Goal: Task Accomplishment & Management: Complete application form

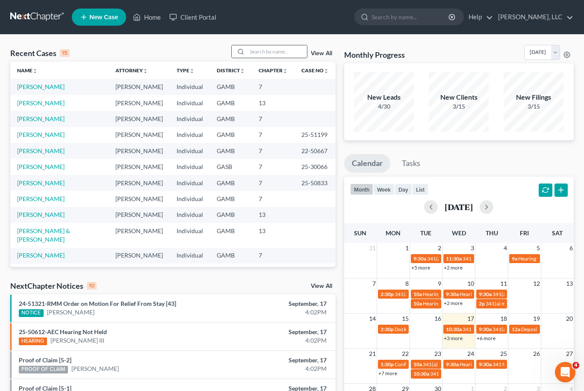
click at [274, 54] on input "search" at bounding box center [277, 51] width 60 height 12
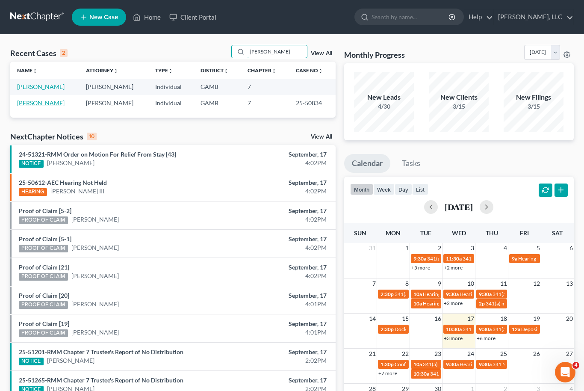
type input "[PERSON_NAME]"
click at [32, 104] on link "[PERSON_NAME]" at bounding box center [40, 102] width 47 height 7
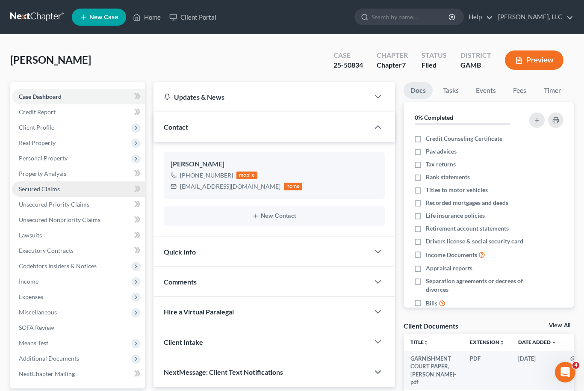
click at [26, 191] on span "Secured Claims" at bounding box center [39, 188] width 41 height 7
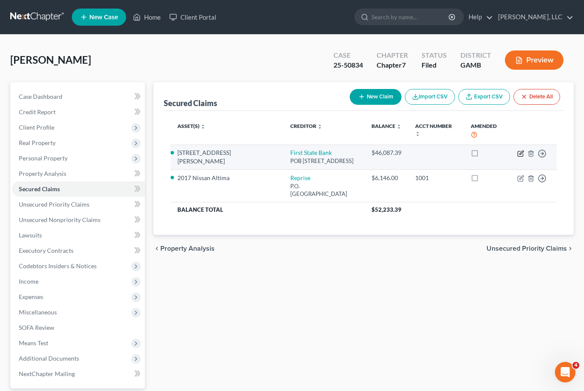
click at [523, 150] on icon "button" at bounding box center [520, 153] width 7 height 7
select select "10"
select select "2"
select select "0"
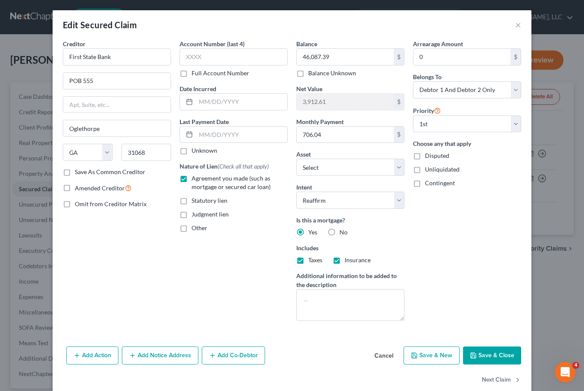
click at [75, 172] on label "Save As Common Creditor" at bounding box center [110, 172] width 71 height 9
click at [78, 172] on input "Save As Common Creditor" at bounding box center [81, 171] width 6 height 6
click at [508, 353] on button "Save & Close" at bounding box center [492, 355] width 58 height 18
checkbox input "false"
select select "5"
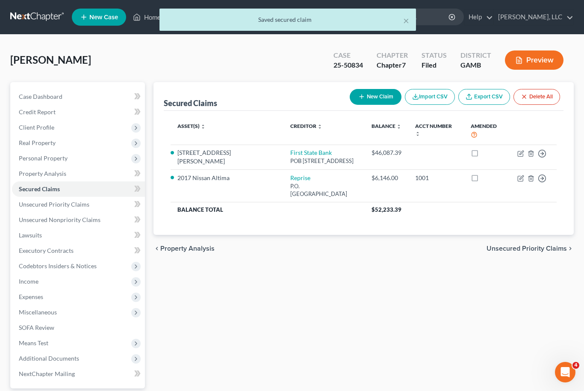
click at [141, 20] on div "× Saved secured claim" at bounding box center [288, 22] width 584 height 26
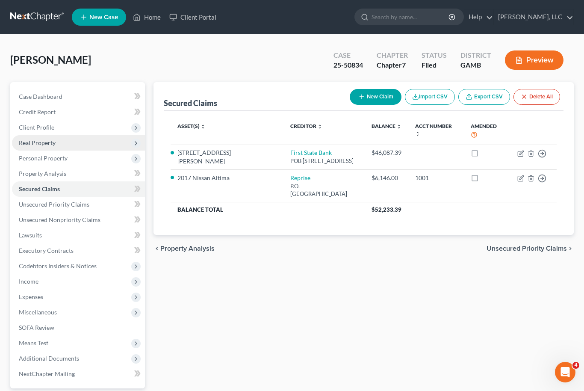
click at [53, 146] on span "Real Property" at bounding box center [78, 142] width 133 height 15
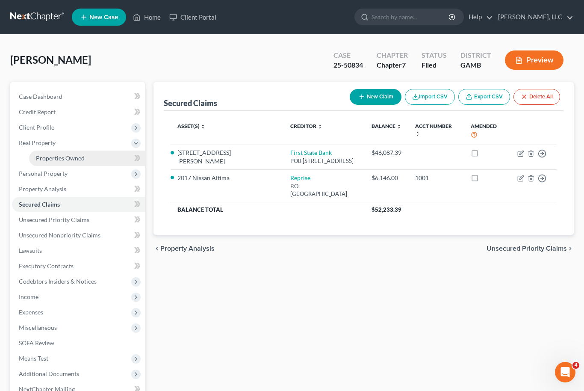
click at [64, 159] on span "Properties Owned" at bounding box center [60, 157] width 49 height 7
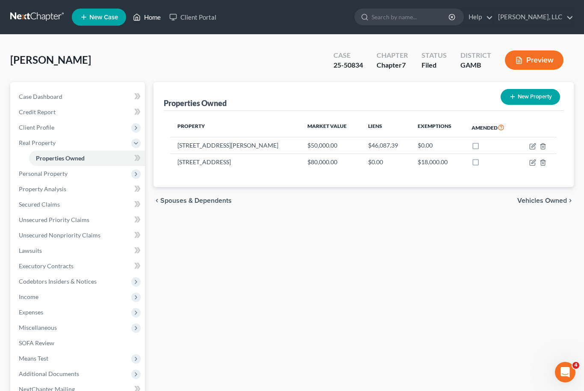
click at [156, 22] on link "Home" at bounding box center [147, 16] width 36 height 15
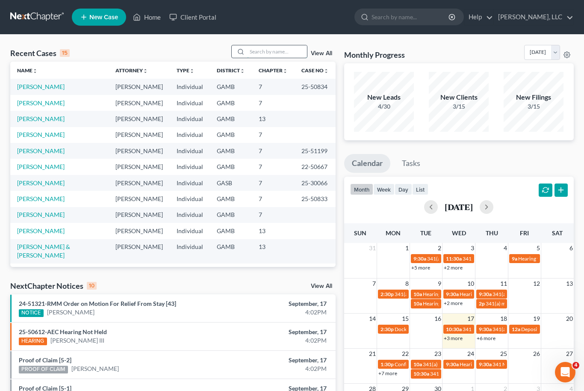
click at [275, 50] on input "search" at bounding box center [277, 51] width 60 height 12
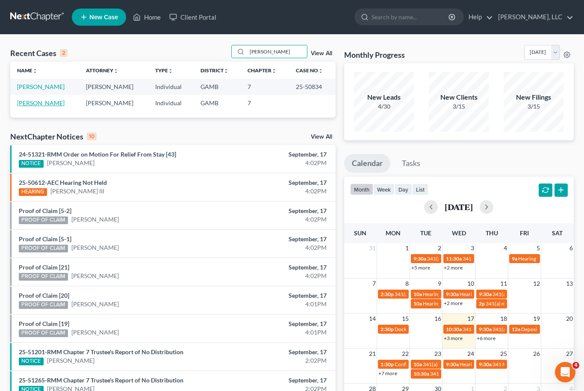
type input "[PERSON_NAME]"
click at [41, 104] on link "[PERSON_NAME]" at bounding box center [40, 102] width 47 height 7
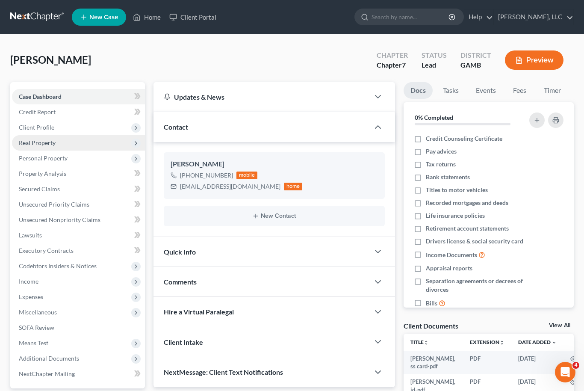
click at [51, 141] on span "Real Property" at bounding box center [37, 142] width 37 height 7
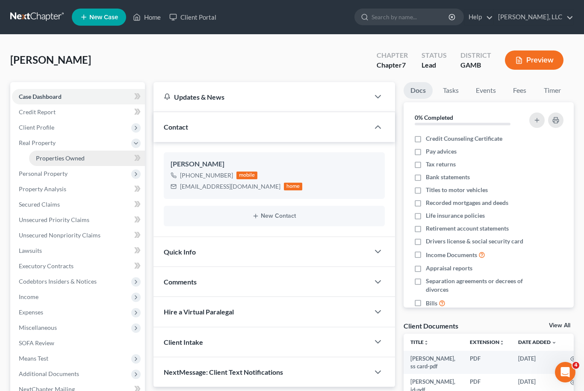
click at [68, 157] on span "Properties Owned" at bounding box center [60, 157] width 49 height 7
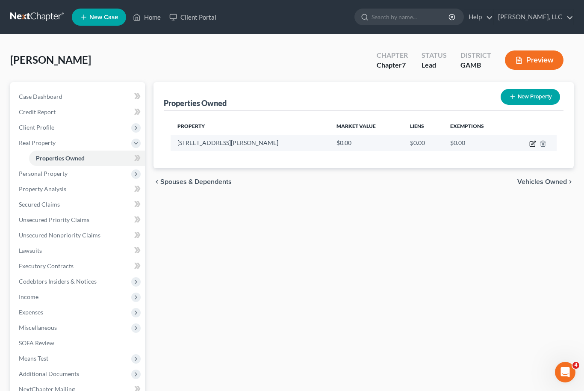
click at [532, 146] on icon "button" at bounding box center [532, 143] width 5 height 5
select select "10"
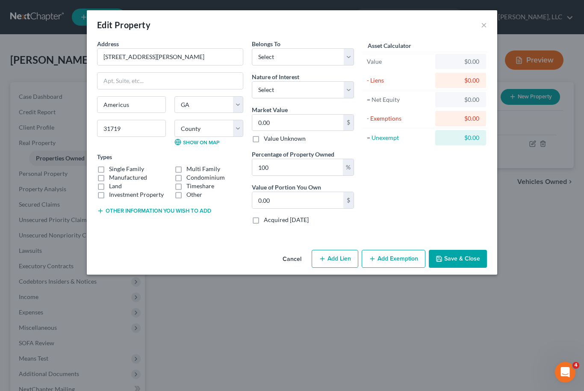
click at [512, 190] on div "Edit Property × Address * [GEOGRAPHIC_DATA][PERSON_NAME] [GEOGRAPHIC_DATA] [US_…" at bounding box center [292, 195] width 584 height 391
click at [171, 62] on input "[STREET_ADDRESS][PERSON_NAME]" at bounding box center [169, 57] width 145 height 16
type input "7"
click at [154, 59] on input "text" at bounding box center [169, 57] width 145 height 16
type input "[STREET_ADDRESS][PERSON_NAME]"
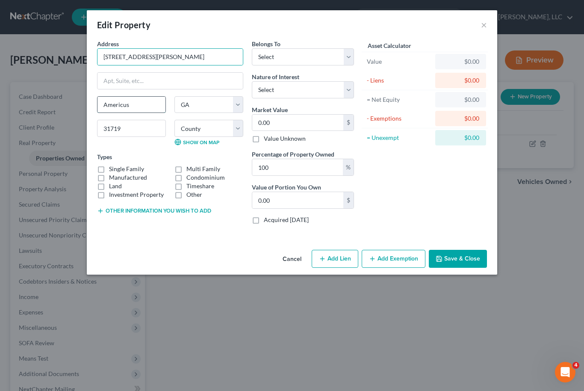
click at [135, 105] on input "Americus" at bounding box center [131, 105] width 68 height 16
type input "A"
type input "Oglethorpe"
click at [126, 128] on input "31719" at bounding box center [131, 128] width 69 height 17
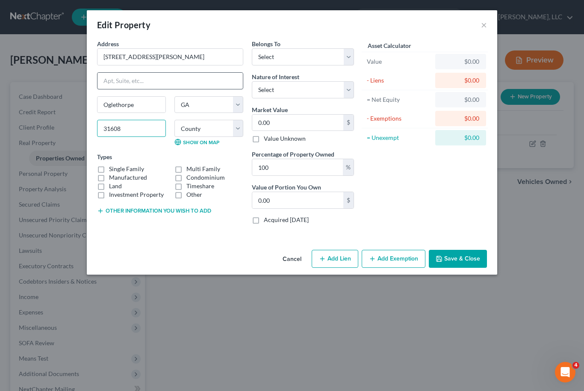
type input "31608"
click at [205, 84] on input "text" at bounding box center [169, 81] width 145 height 16
click at [229, 133] on select "County [GEOGRAPHIC_DATA] [GEOGRAPHIC_DATA] [GEOGRAPHIC_DATA] [GEOGRAPHIC_DATA] …" at bounding box center [208, 128] width 69 height 17
select select "93"
click at [109, 180] on label "Manufactured" at bounding box center [128, 177] width 38 height 9
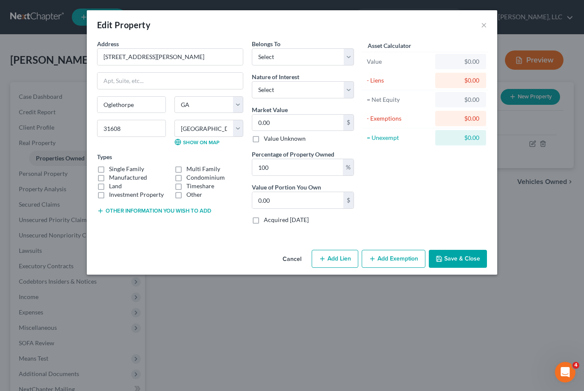
click at [112, 179] on input "Manufactured" at bounding box center [115, 176] width 6 height 6
checkbox input "true"
click at [109, 168] on label "Single Family" at bounding box center [126, 169] width 35 height 9
click at [112, 168] on input "Single Family" at bounding box center [115, 168] width 6 height 6
checkbox input "true"
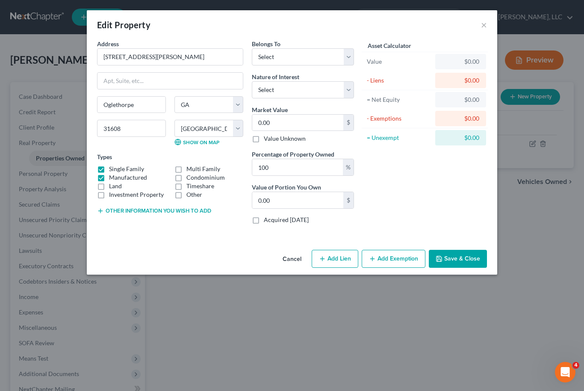
click at [109, 177] on label "Manufactured" at bounding box center [128, 177] width 38 height 9
click at [112, 177] on input "Manufactured" at bounding box center [115, 176] width 6 height 6
checkbox input "false"
click at [347, 62] on select "Select Debtor 1 Only Debtor 2 Only Debtor 1 And Debtor 2 Only At Least One Of T…" at bounding box center [303, 56] width 102 height 17
select select "3"
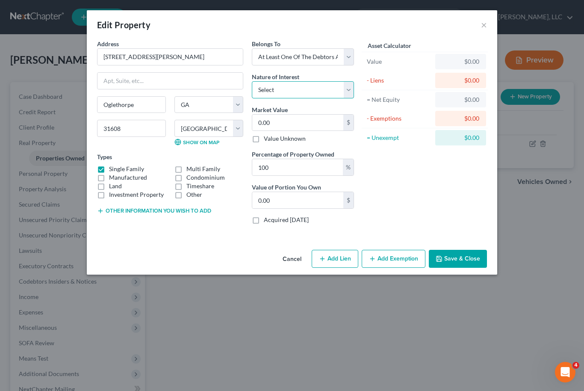
click at [344, 89] on select "Select Fee Simple Joint Tenant Life Estate Equitable Interest Future Interest T…" at bounding box center [303, 89] width 102 height 17
select select "1"
click at [292, 130] on input "0.00" at bounding box center [297, 123] width 91 height 16
type input "4"
type input "4.00"
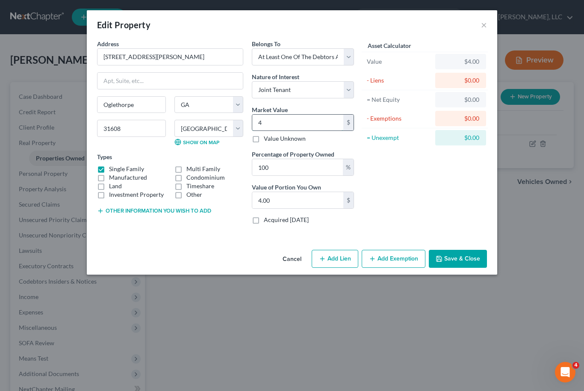
type input "0"
type input "5"
type input "5.00"
type input "50"
type input "50.00"
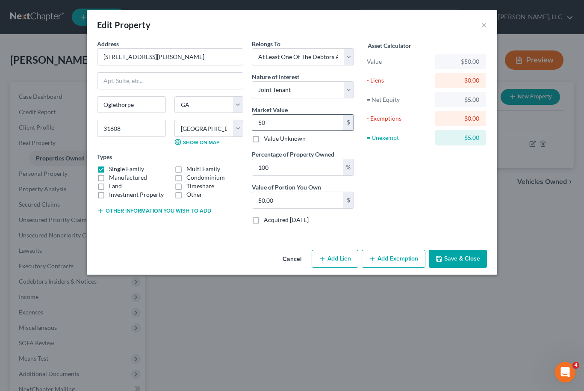
type input "500"
type input "500.00"
type input "5000"
type input "5,000.00"
type input "5,0000"
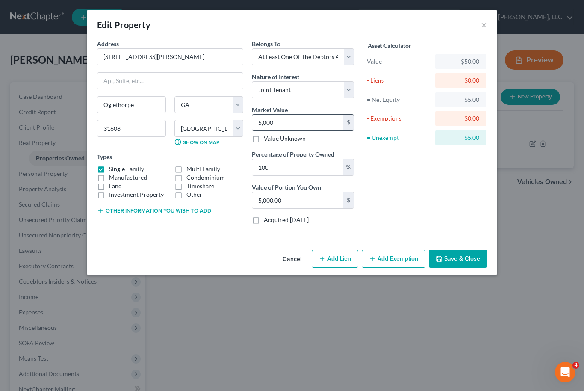
type input "50,000.00"
type input "50,000"
click at [286, 162] on input "100" at bounding box center [297, 167] width 91 height 16
type input "10"
type input "5,000.00"
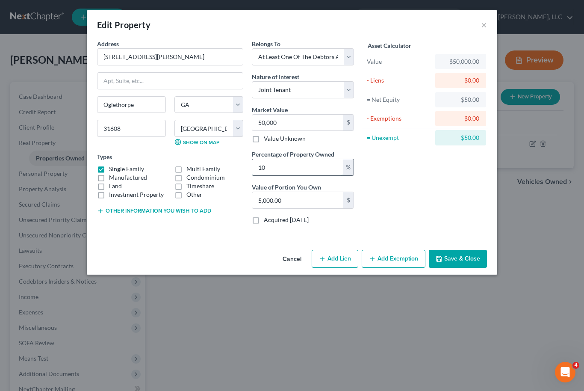
type input "0"
type input "50"
type input "25,000.00"
type input "50"
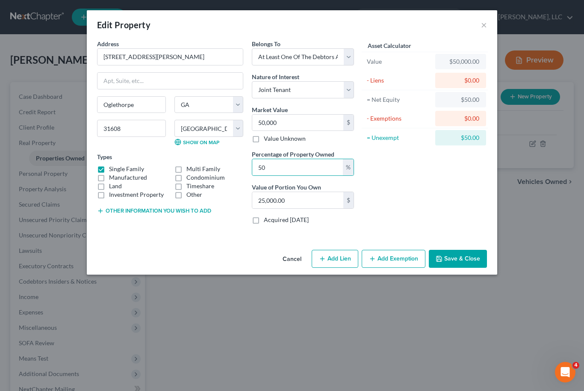
click at [473, 261] on button "Save & Close" at bounding box center [458, 259] width 58 height 18
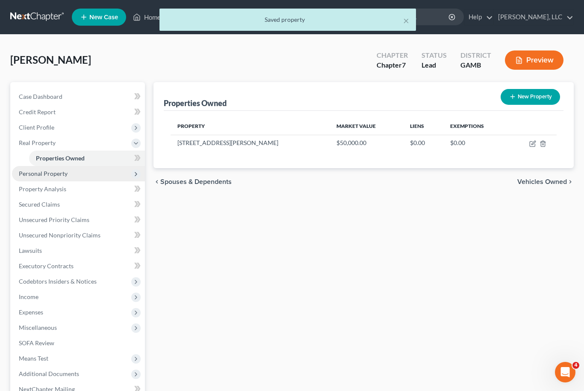
click at [50, 175] on span "Personal Property" at bounding box center [43, 173] width 49 height 7
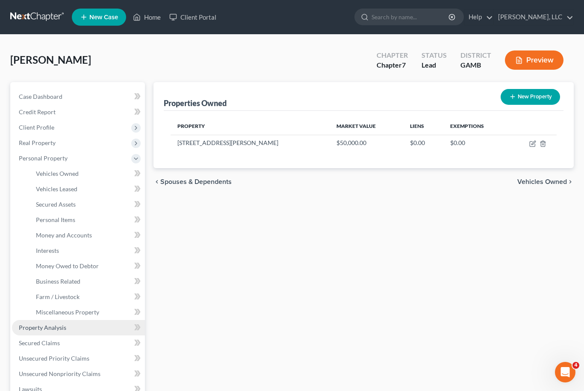
click at [58, 325] on span "Property Analysis" at bounding box center [42, 327] width 47 height 7
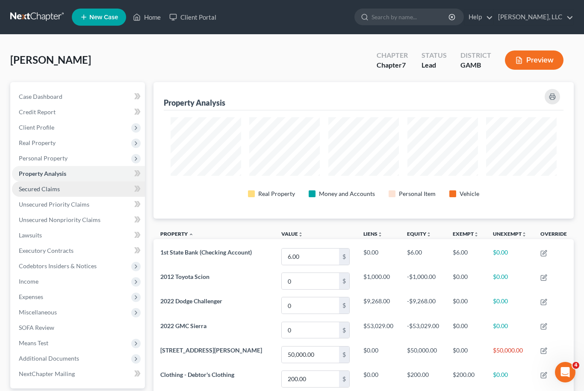
click at [78, 191] on link "Secured Claims" at bounding box center [78, 188] width 133 height 15
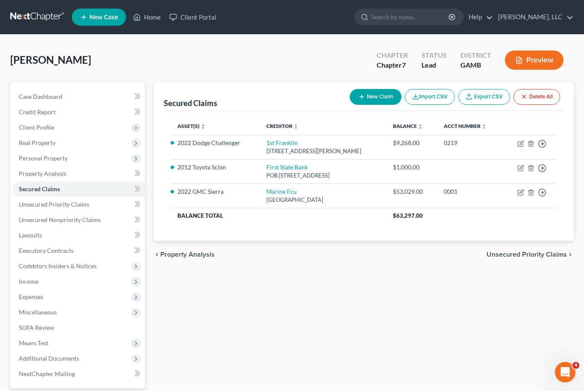
click at [383, 94] on button "New Claim" at bounding box center [376, 97] width 52 height 16
select select "0"
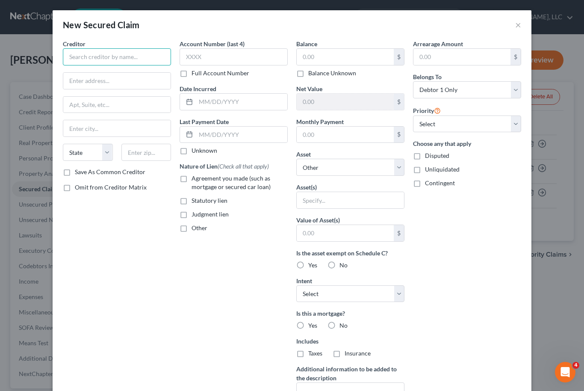
click at [141, 61] on input "text" at bounding box center [117, 56] width 108 height 17
type input "f"
click at [103, 83] on div "POB [STREET_ADDRESS]" at bounding box center [114, 79] width 89 height 7
type input "First State Bank"
type input "POB 555"
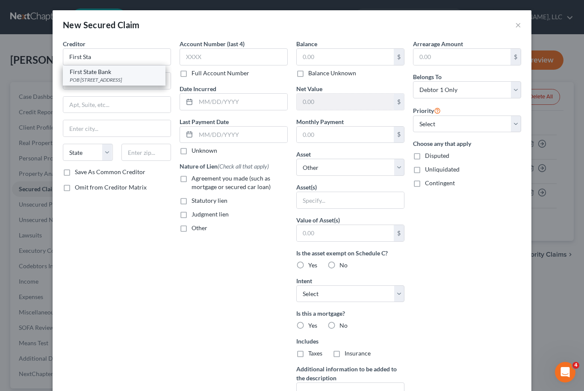
type input "Oglethorpe"
select select "10"
type input "31068"
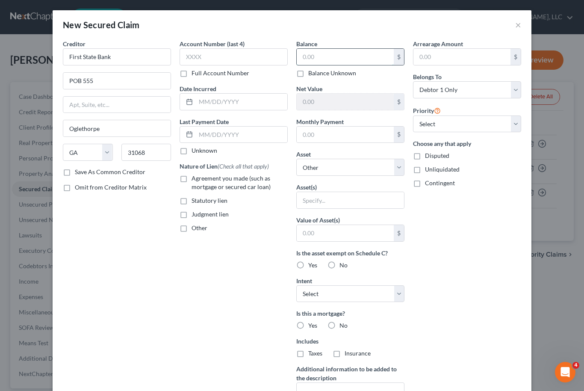
click at [322, 60] on input "text" at bounding box center [345, 57] width 97 height 16
type input "46,000"
click at [402, 172] on select "Select Other Multiple Assets [STREET_ADDRESS][PERSON_NAME] - $50000.0 1st State…" at bounding box center [350, 167] width 108 height 17
select select "2"
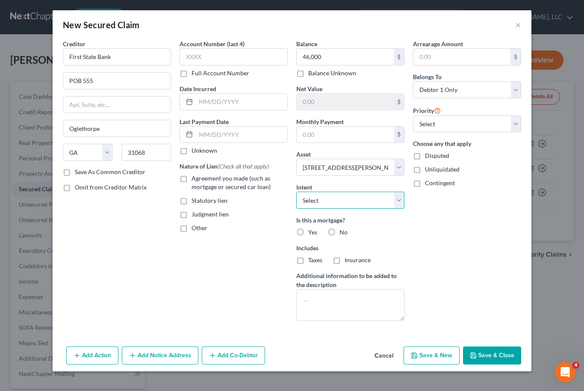
click at [404, 202] on select "Select Surrender Redeem Reaffirm Avoid Other" at bounding box center [350, 199] width 108 height 17
select select "2"
click at [308, 230] on label "Yes" at bounding box center [312, 232] width 9 height 9
click at [312, 230] on input "Yes" at bounding box center [315, 231] width 6 height 6
radio input "true"
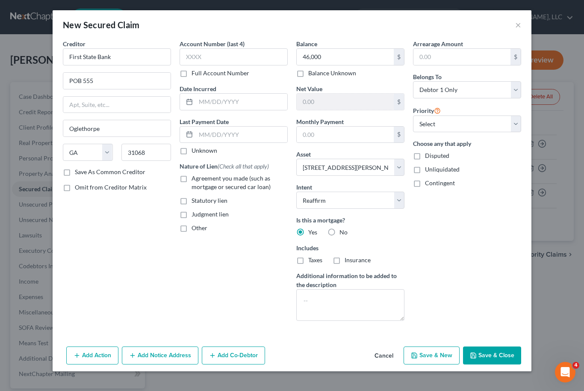
click at [308, 264] on label "Taxes" at bounding box center [315, 260] width 14 height 9
click at [312, 261] on input "Taxes" at bounding box center [315, 259] width 6 height 6
checkbox input "true"
click at [344, 264] on label "Insurance" at bounding box center [357, 260] width 26 height 9
click at [348, 261] on input "Insurance" at bounding box center [351, 259] width 6 height 6
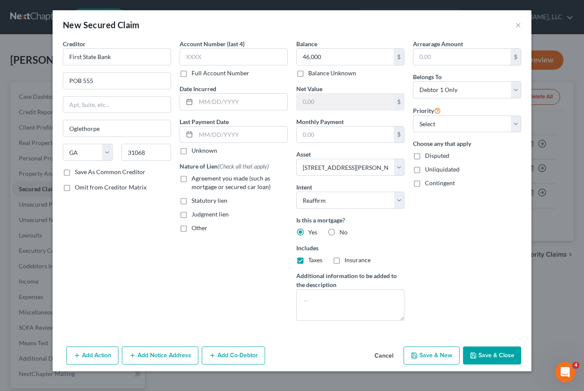
checkbox input "true"
click at [191, 179] on label "Agreement you made (such as mortgage or secured car loan)" at bounding box center [239, 182] width 96 height 17
click at [195, 179] on input "Agreement you made (such as mortgage or secured car loan)" at bounding box center [198, 177] width 6 height 6
checkbox input "true"
click at [512, 128] on select "Select 1st 2nd 3rd 4th 5th 6th 7th 8th 9th 10th 11th 12th 13th 14th 15th 16th 1…" at bounding box center [467, 123] width 108 height 17
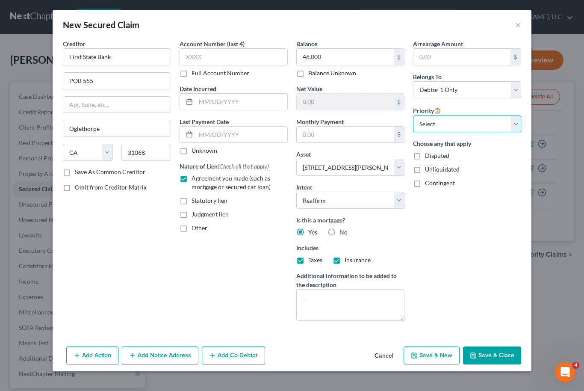
select select "0"
click at [499, 363] on button "Save & Close" at bounding box center [492, 355] width 58 height 18
select select
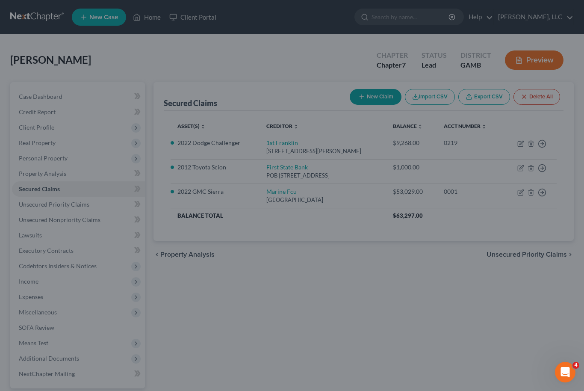
type input "46,000.00"
type input "4,000.00"
type input "0.00"
select select "2"
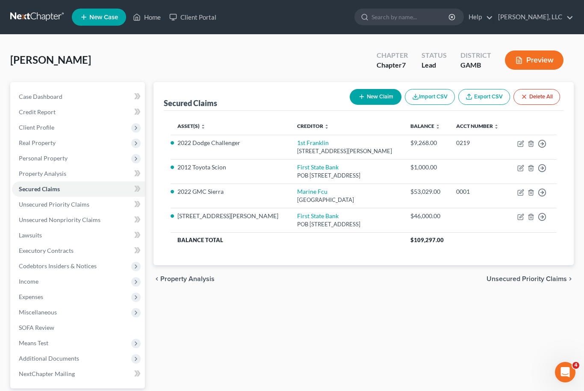
click at [0, 0] on html "Home New Case Client Portal [PERSON_NAME], LLC [EMAIL_ADDRESS][DOMAIN_NAME] My …" at bounding box center [292, 235] width 584 height 470
click at [455, 244] on th "$109,297.00" at bounding box center [479, 239] width 153 height 15
click at [36, 158] on span "Personal Property" at bounding box center [43, 157] width 49 height 7
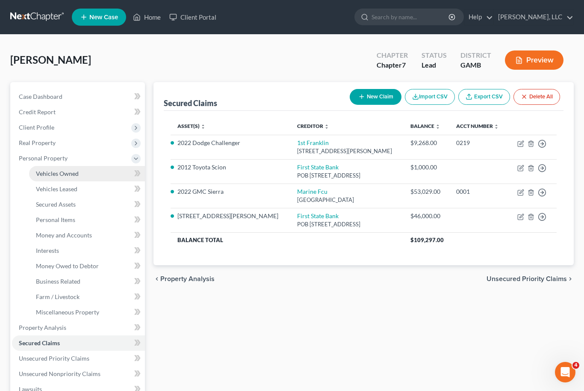
click at [47, 177] on link "Vehicles Owned" at bounding box center [87, 173] width 116 height 15
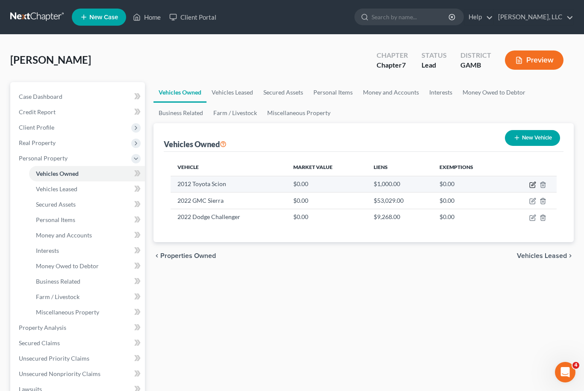
click at [530, 185] on icon "button" at bounding box center [532, 185] width 5 height 5
select select "0"
select select "14"
select select "3"
select select "0"
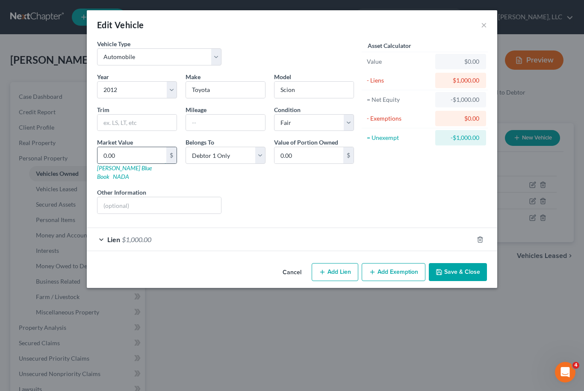
click at [133, 153] on input "0.00" at bounding box center [131, 155] width 69 height 16
type input "6"
type input "6.00"
type input "60"
type input "60.00"
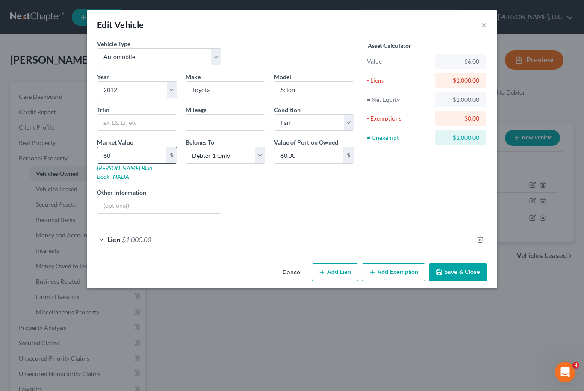
type input "600"
type input "600.00"
type input "6000"
type input "6,000.00"
type input "6,000"
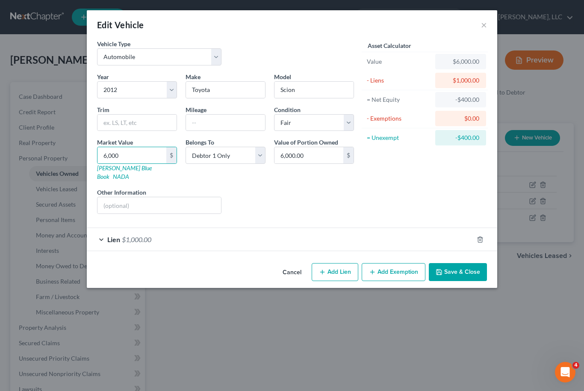
click at [403, 264] on button "Add Exemption" at bounding box center [394, 272] width 64 height 18
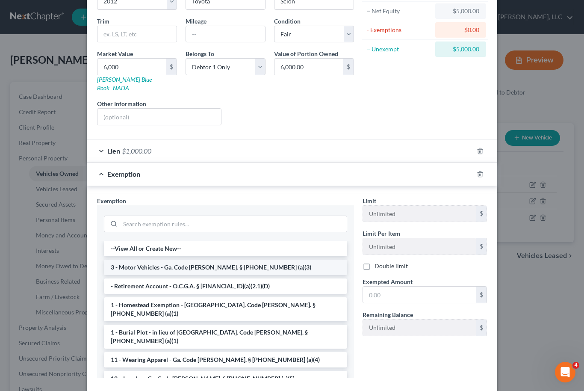
click at [264, 263] on li "3 - Motor Vehicles - Ga. Code [PERSON_NAME]. § [PHONE_NUMBER] (a)(3)" at bounding box center [225, 266] width 243 height 15
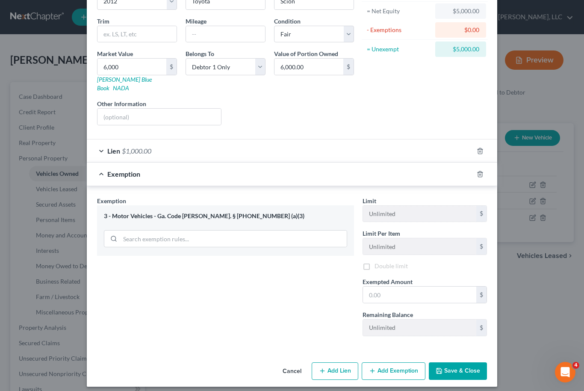
scroll to position [86, 0]
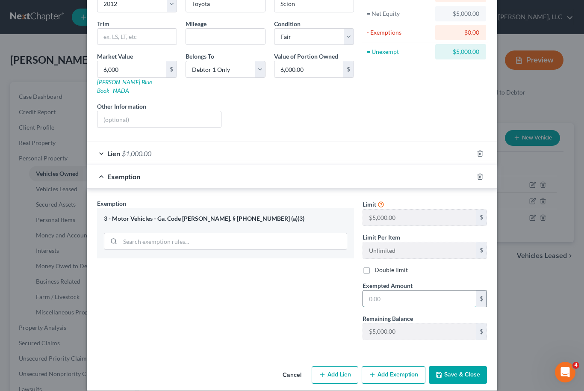
click at [399, 290] on input "text" at bounding box center [419, 298] width 113 height 16
type input "5,000"
click at [478, 366] on button "Save & Close" at bounding box center [458, 375] width 58 height 18
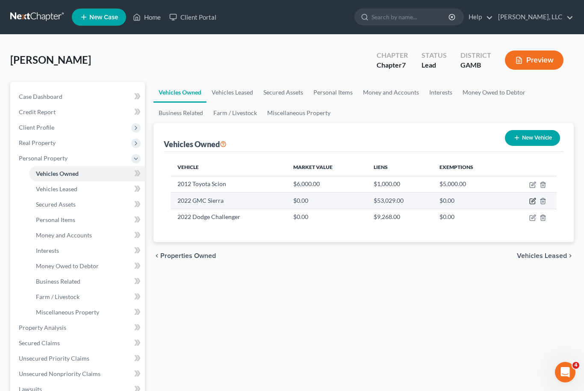
click at [534, 200] on icon "button" at bounding box center [532, 200] width 7 height 7
select select "0"
select select "4"
select select "3"
select select "0"
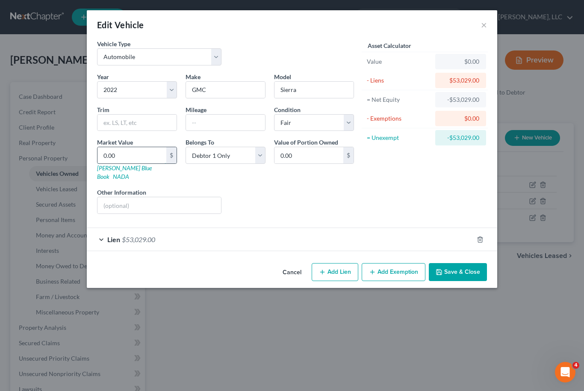
click at [119, 153] on input "0.00" at bounding box center [131, 155] width 69 height 16
type input "4"
type input "4.00"
type input "40"
type input "40.00"
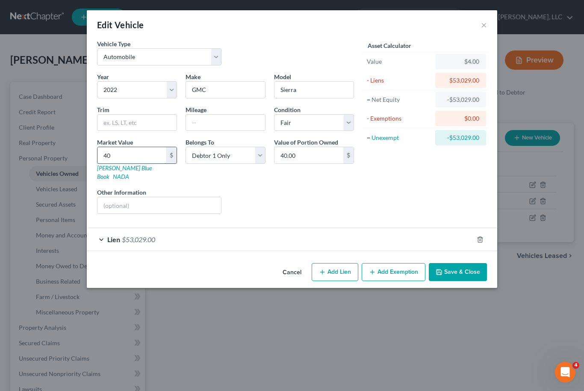
type input "400"
type input "400.00"
type input "4000"
type input "4,000.00"
type input "4,0000"
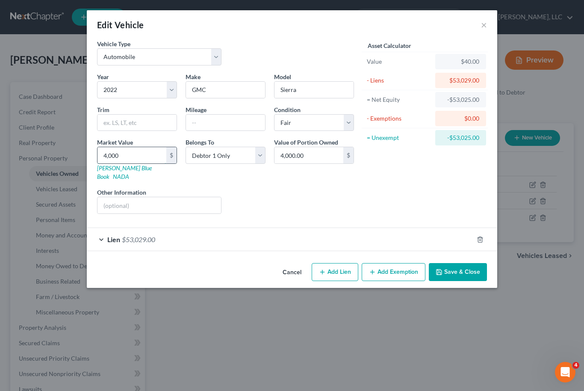
type input "40,000.00"
type input "40,000"
click at [467, 263] on button "Save & Close" at bounding box center [458, 272] width 58 height 18
